Goal: Book appointment/travel/reservation

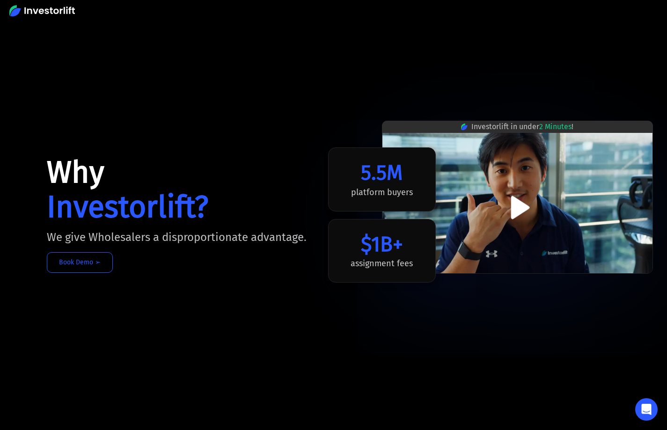
click at [111, 273] on link "Book Demo ➢" at bounding box center [80, 262] width 66 height 21
